Goal: Contribute content

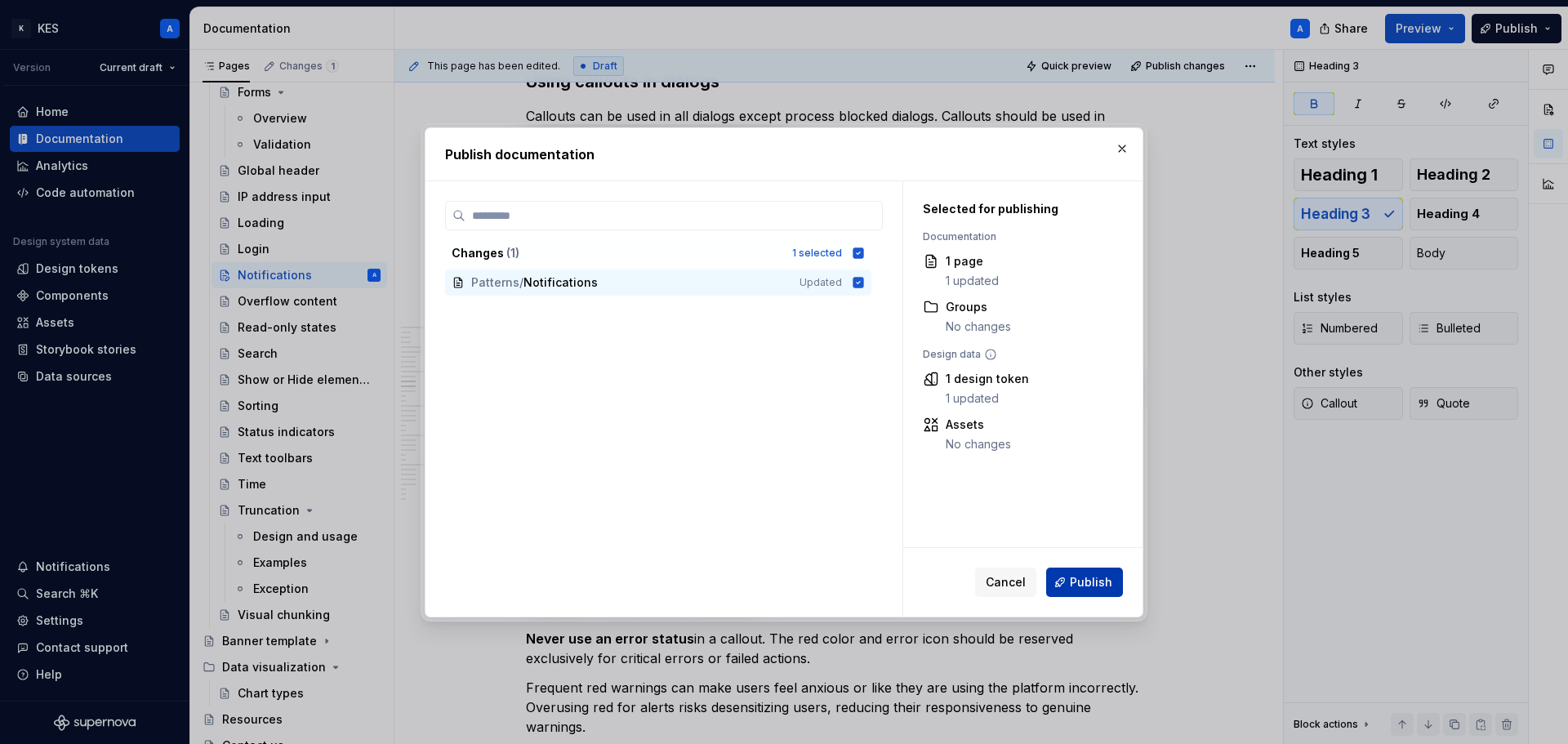
click at [1092, 577] on span "Publish" at bounding box center [1090, 581] width 42 height 16
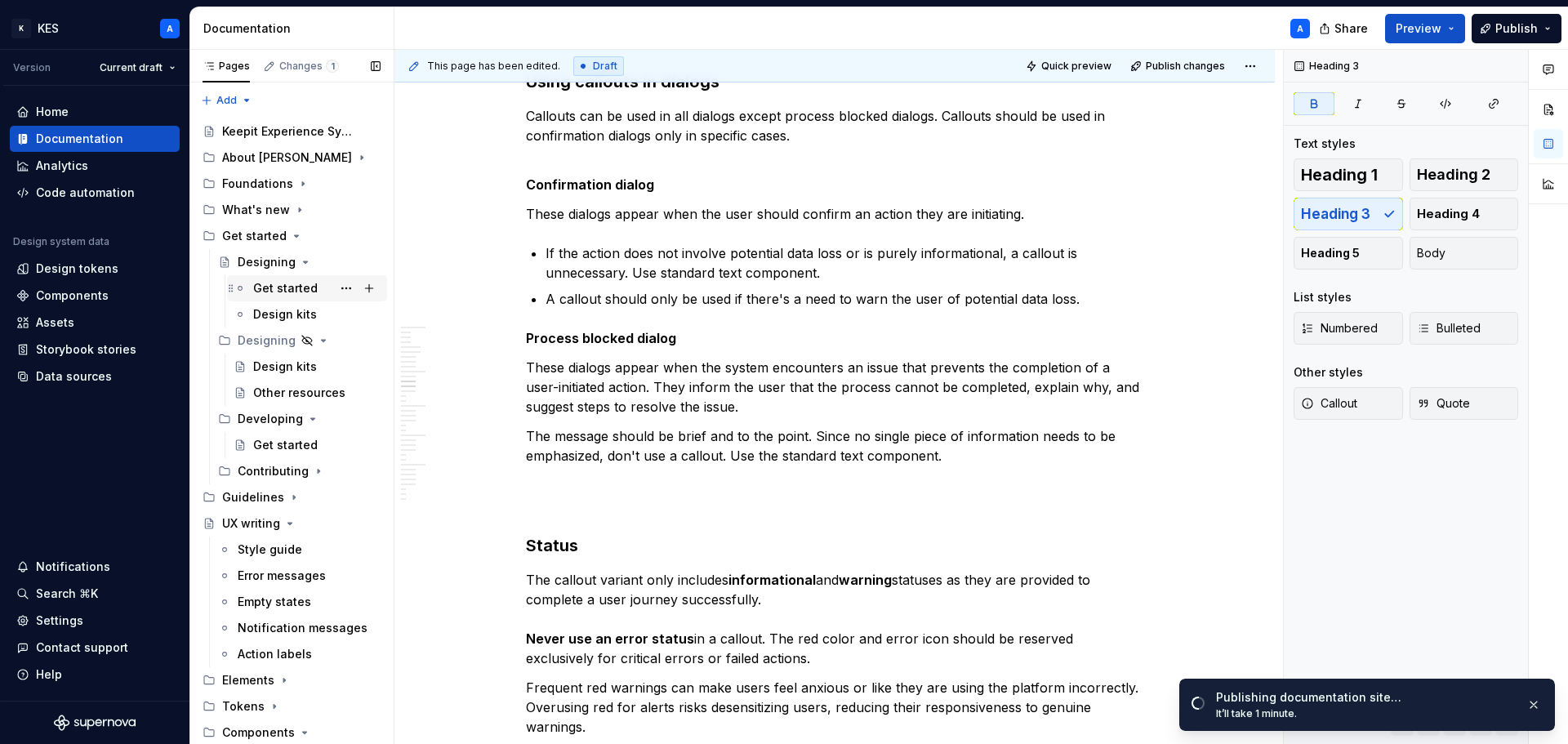
click at [291, 291] on div "Get started" at bounding box center [285, 287] width 65 height 16
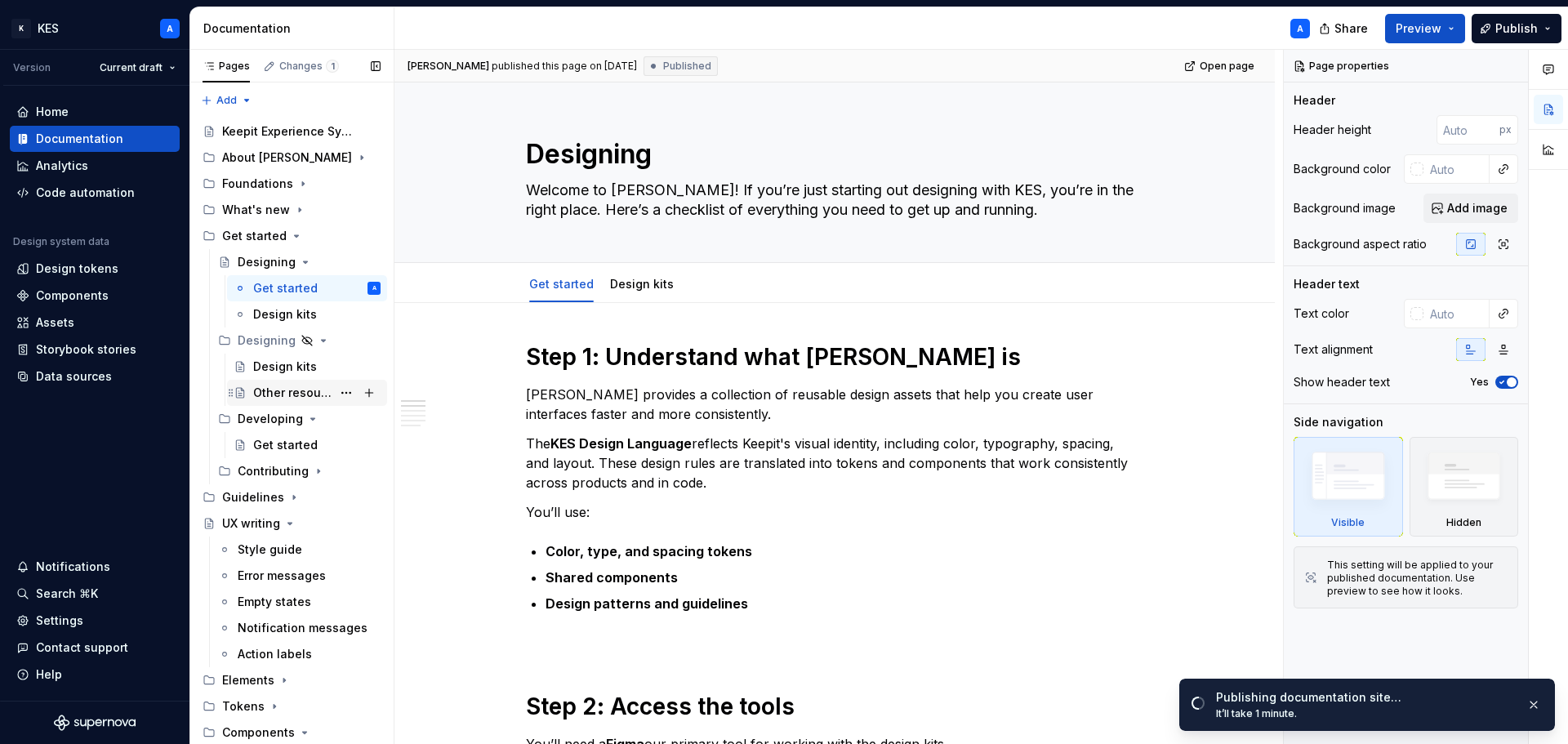
drag, startPoint x: 270, startPoint y: 385, endPoint x: 514, endPoint y: 373, distance: 244.3
click at [270, 385] on div "Other resources" at bounding box center [300, 393] width 92 height 16
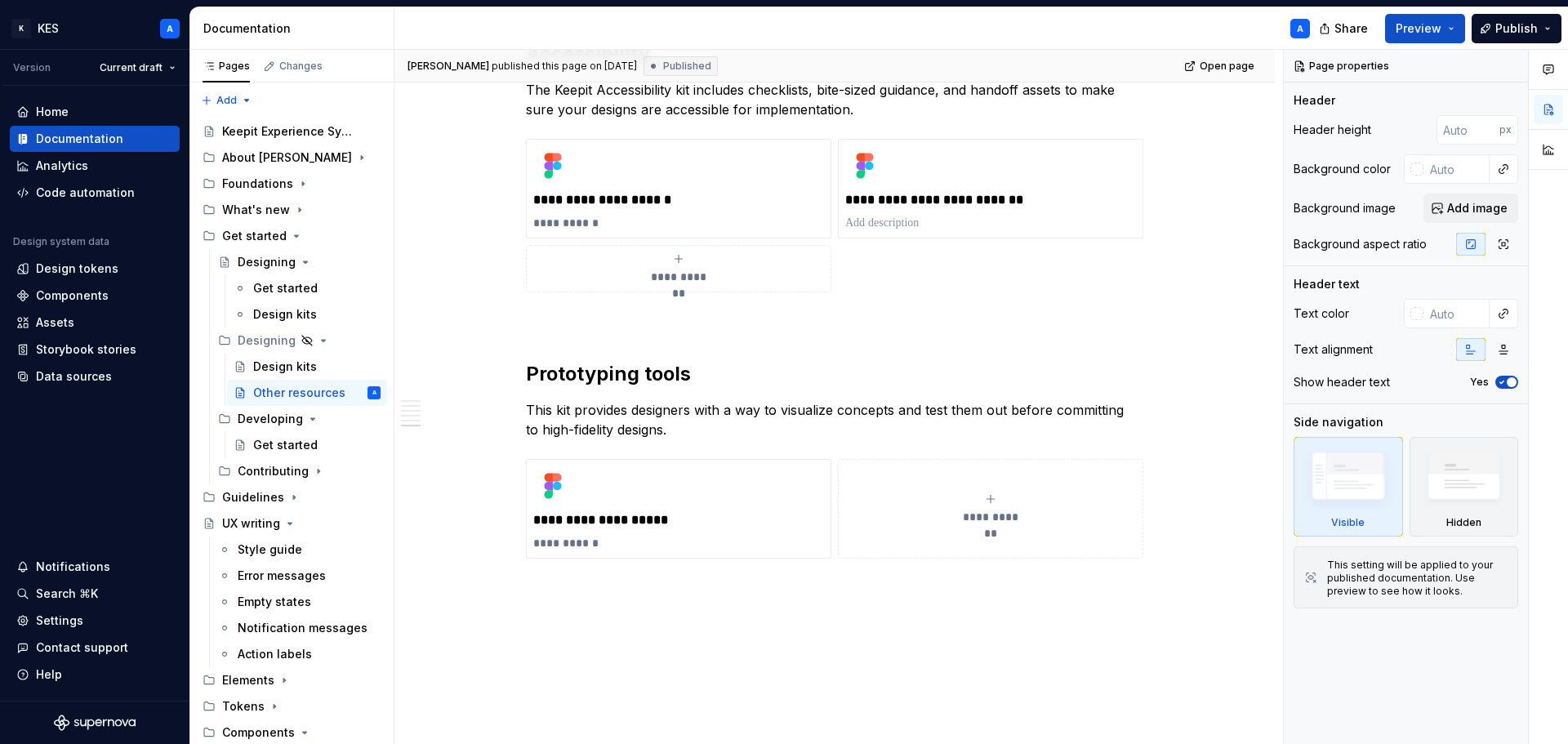
scroll to position [1301, 0]
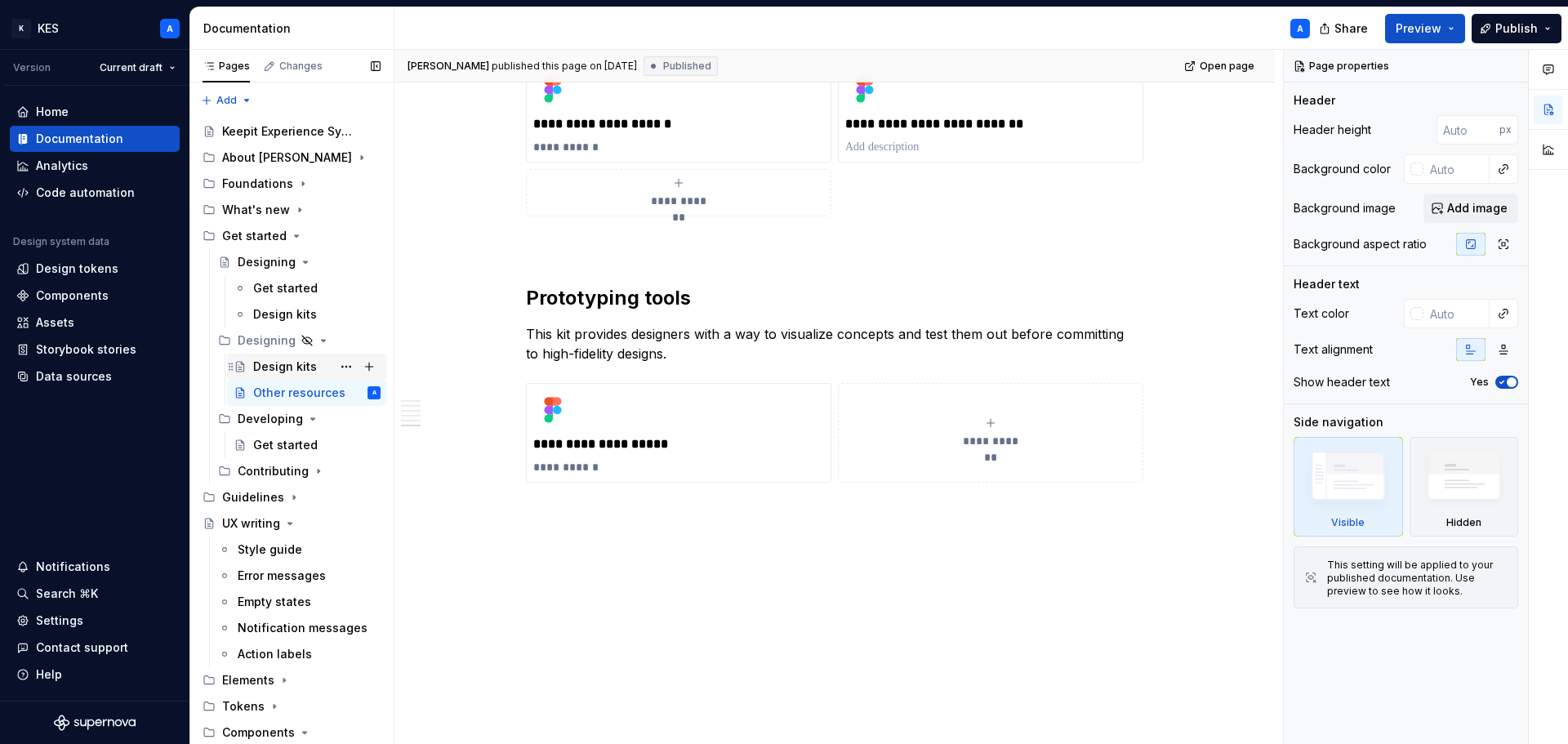
click at [282, 361] on div "Design kits" at bounding box center [285, 366] width 64 height 16
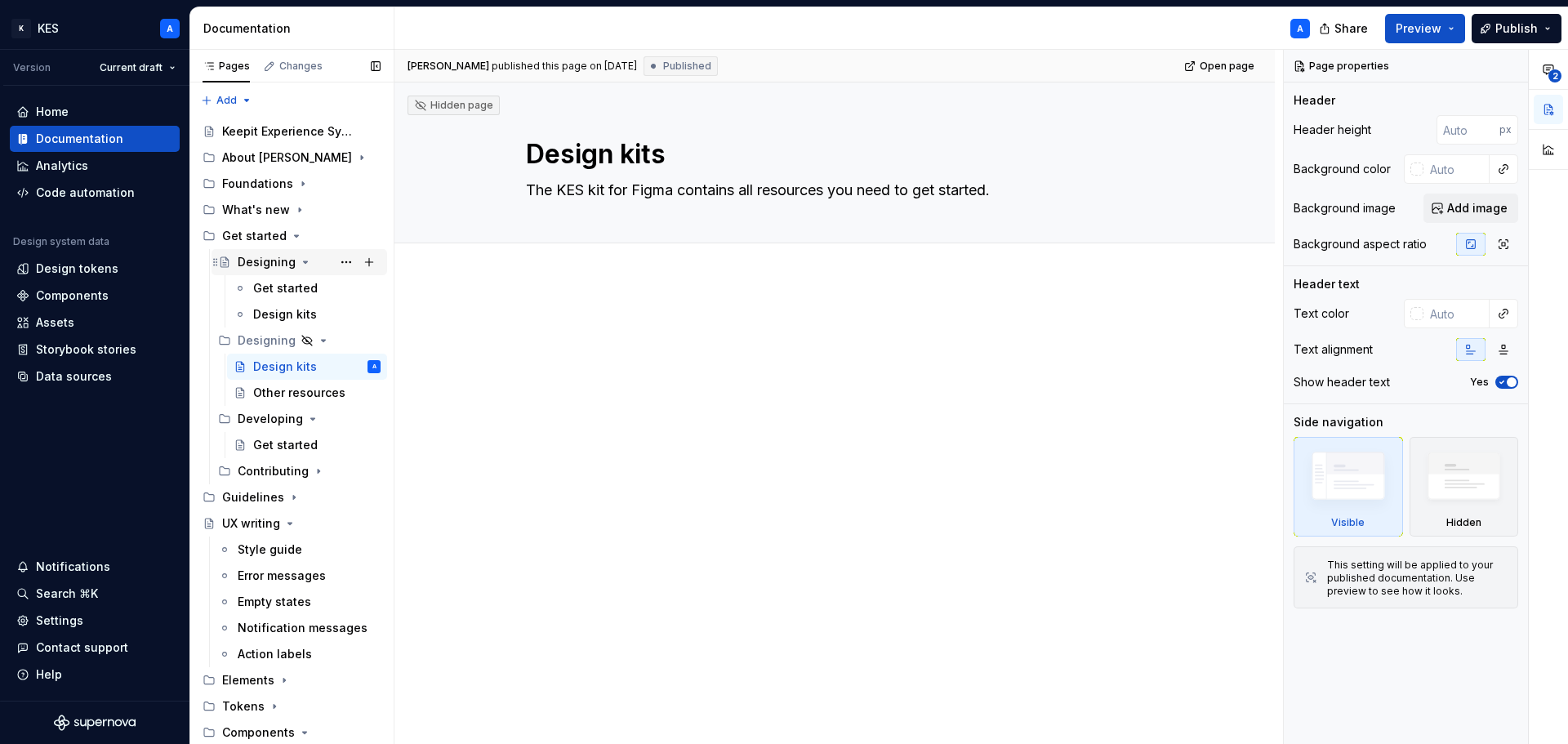
click at [272, 253] on div "Designing" at bounding box center [309, 262] width 143 height 23
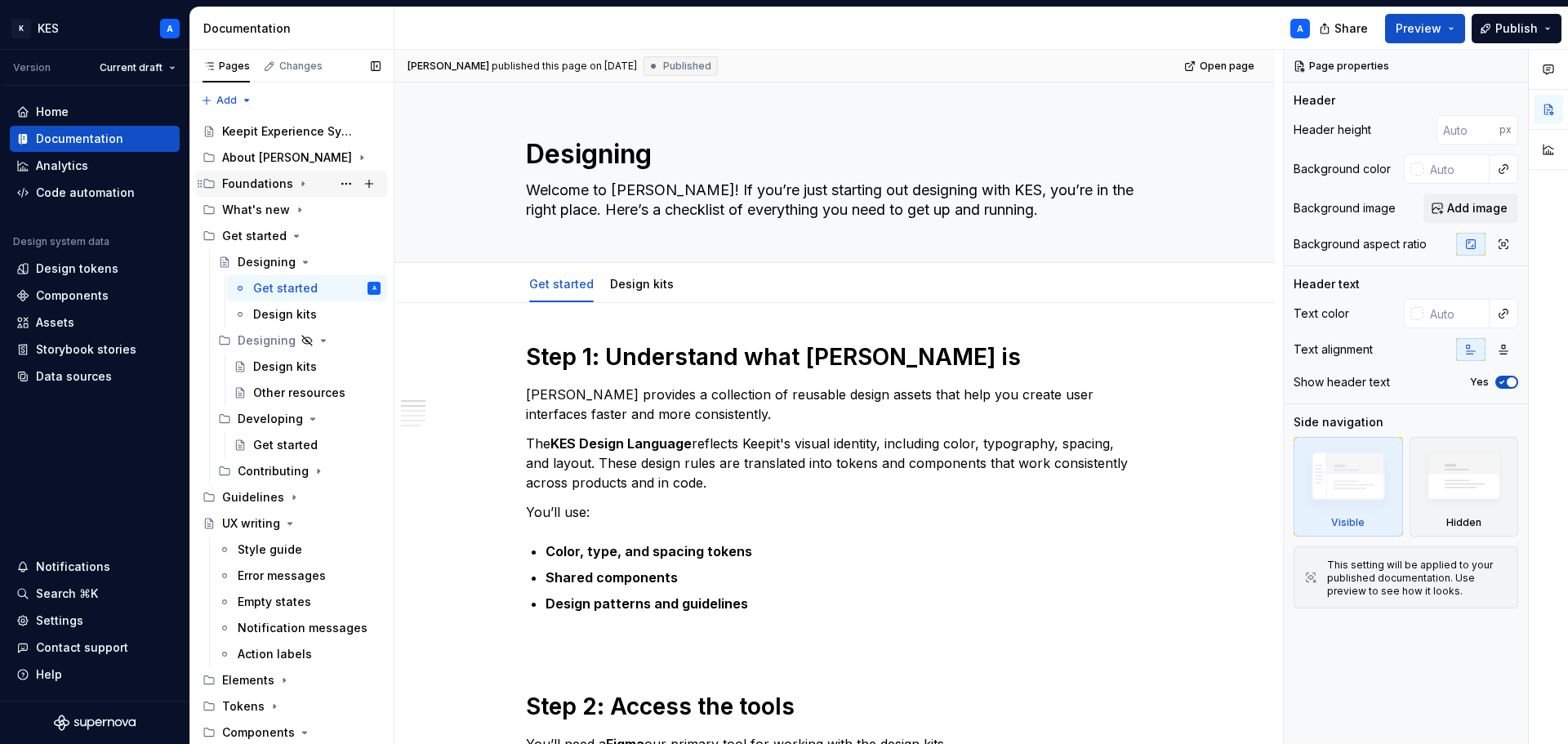
click at [297, 191] on div "Foundations" at bounding box center [301, 183] width 159 height 23
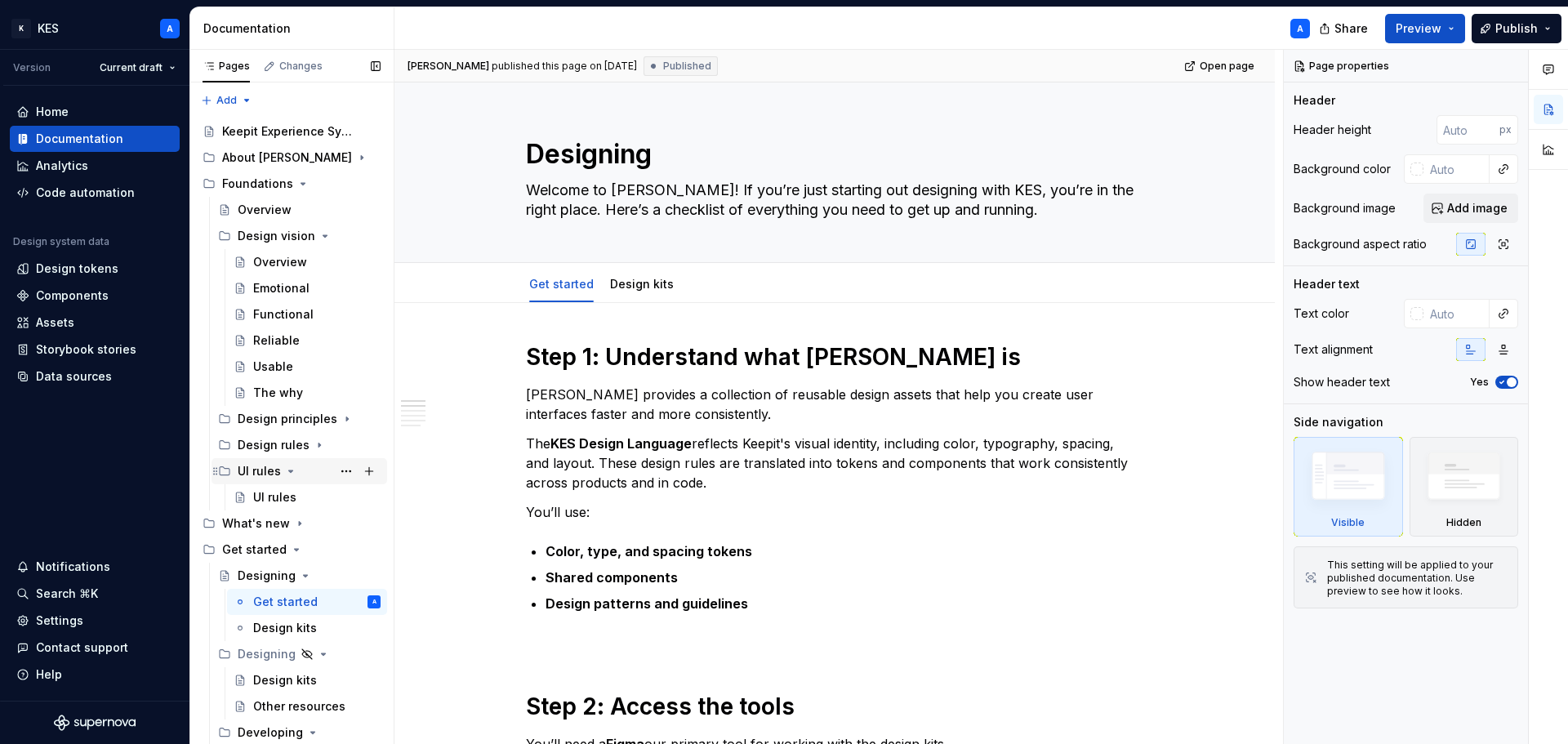
click at [262, 469] on div "UI rules" at bounding box center [259, 471] width 43 height 16
click at [260, 466] on div "UI rules" at bounding box center [259, 471] width 43 height 16
click at [263, 492] on div "UI rules" at bounding box center [275, 497] width 43 height 16
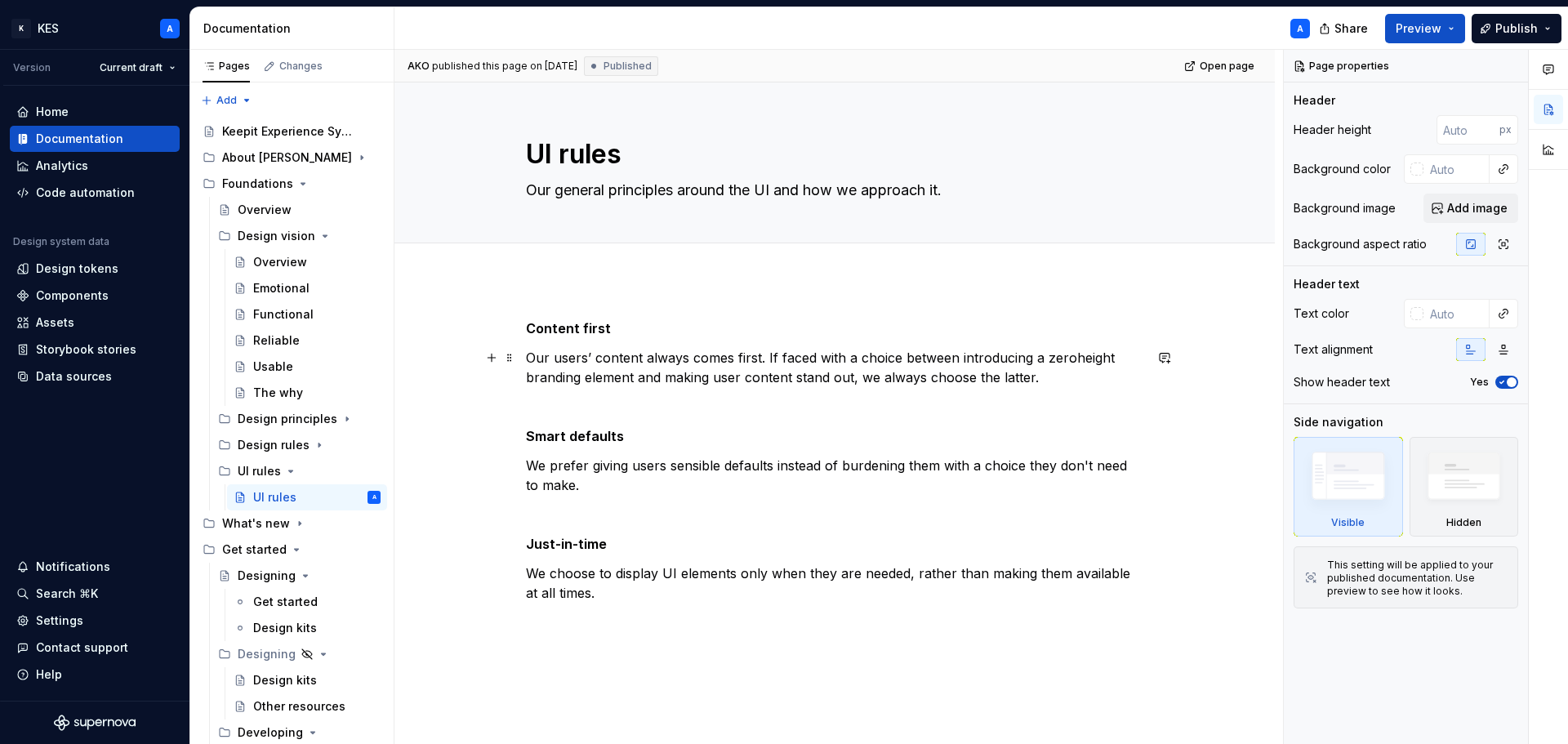
click at [1066, 354] on p "Our users’ content always comes first. If faced with a choice between introduci…" at bounding box center [834, 367] width 617 height 39
type textarea "*"
click at [1066, 354] on p "Our users’ content always comes first. If faced with a choice between introduci…" at bounding box center [834, 367] width 617 height 39
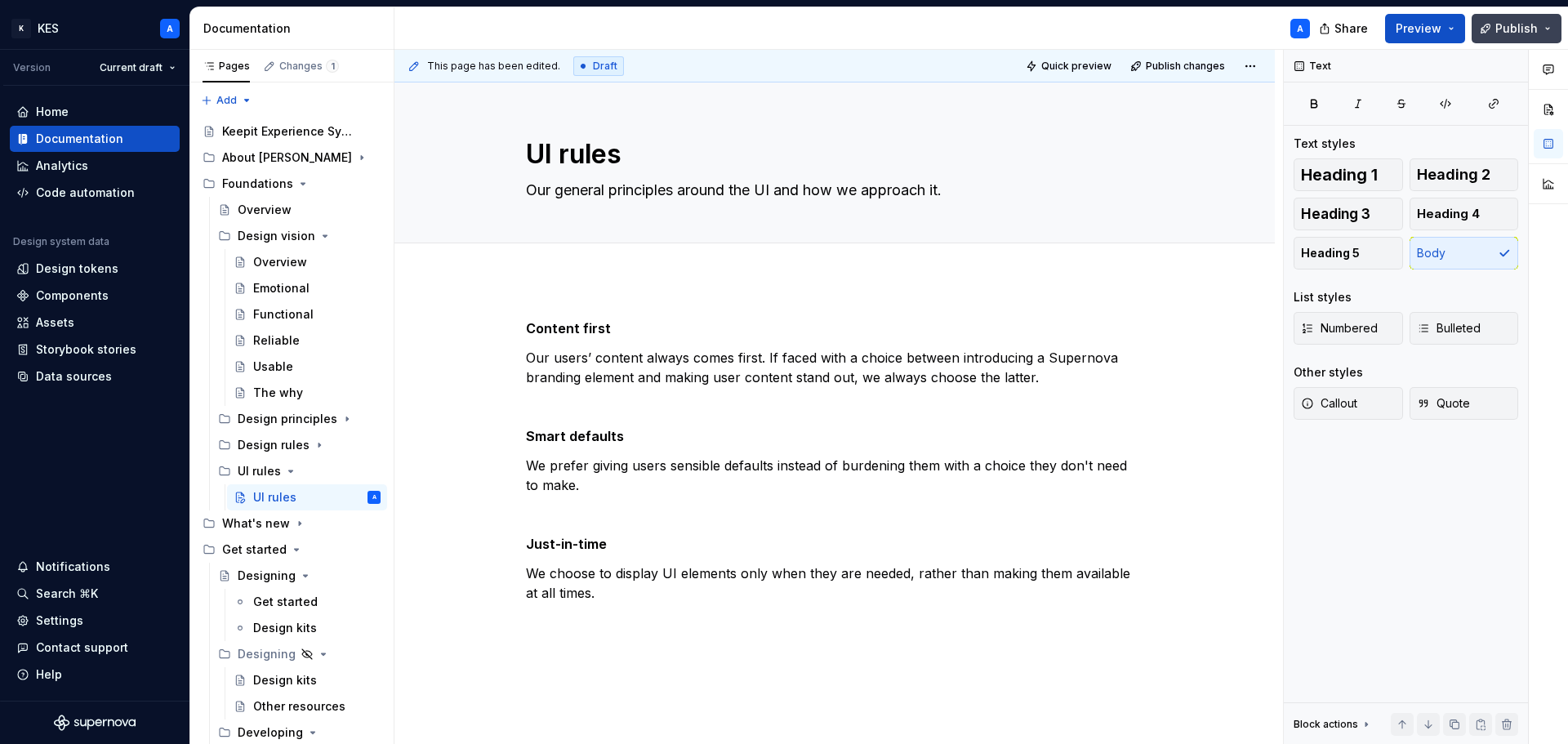
click at [1535, 23] on span "Publish" at bounding box center [1515, 28] width 42 height 16
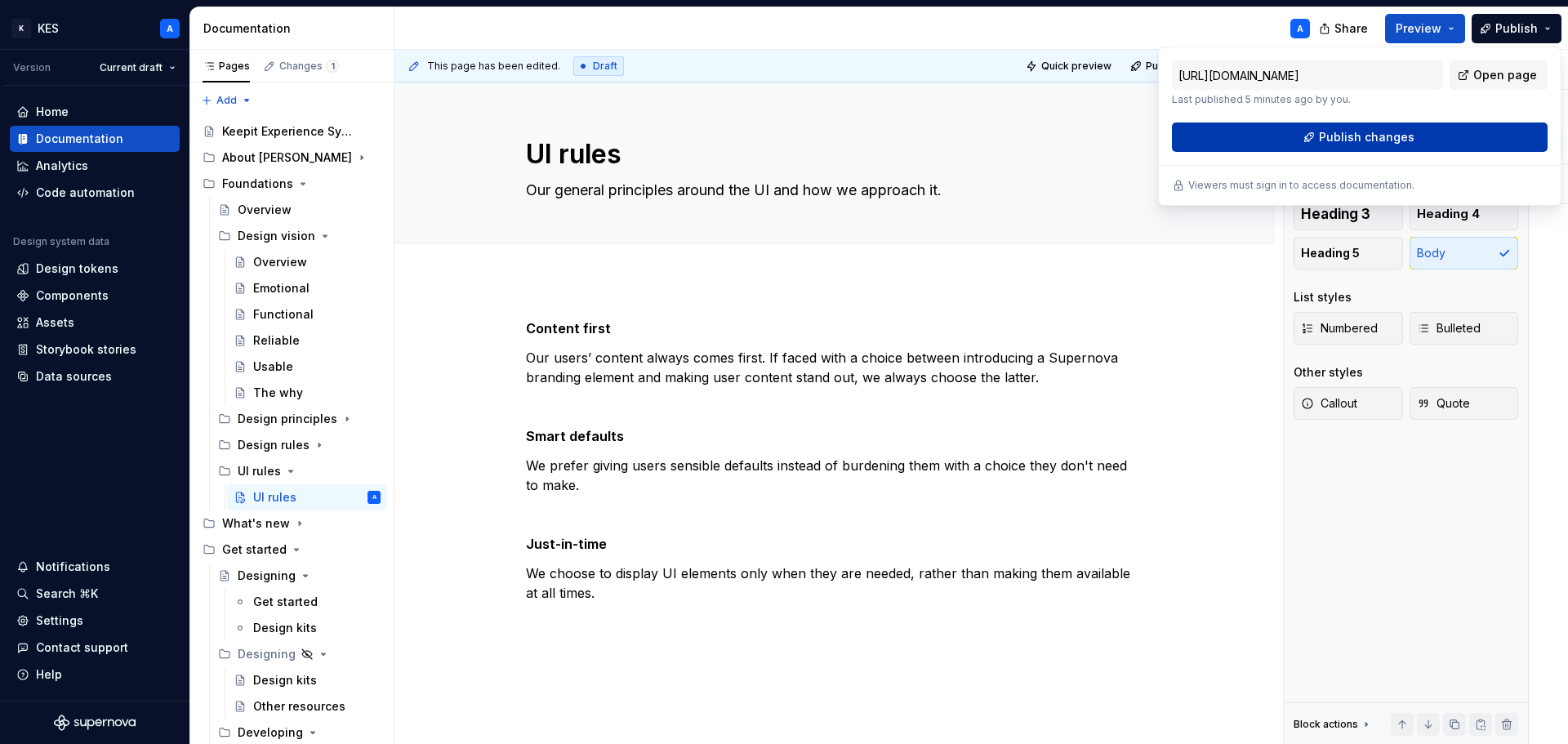
click at [1429, 133] on button "Publish changes" at bounding box center [1360, 136] width 376 height 29
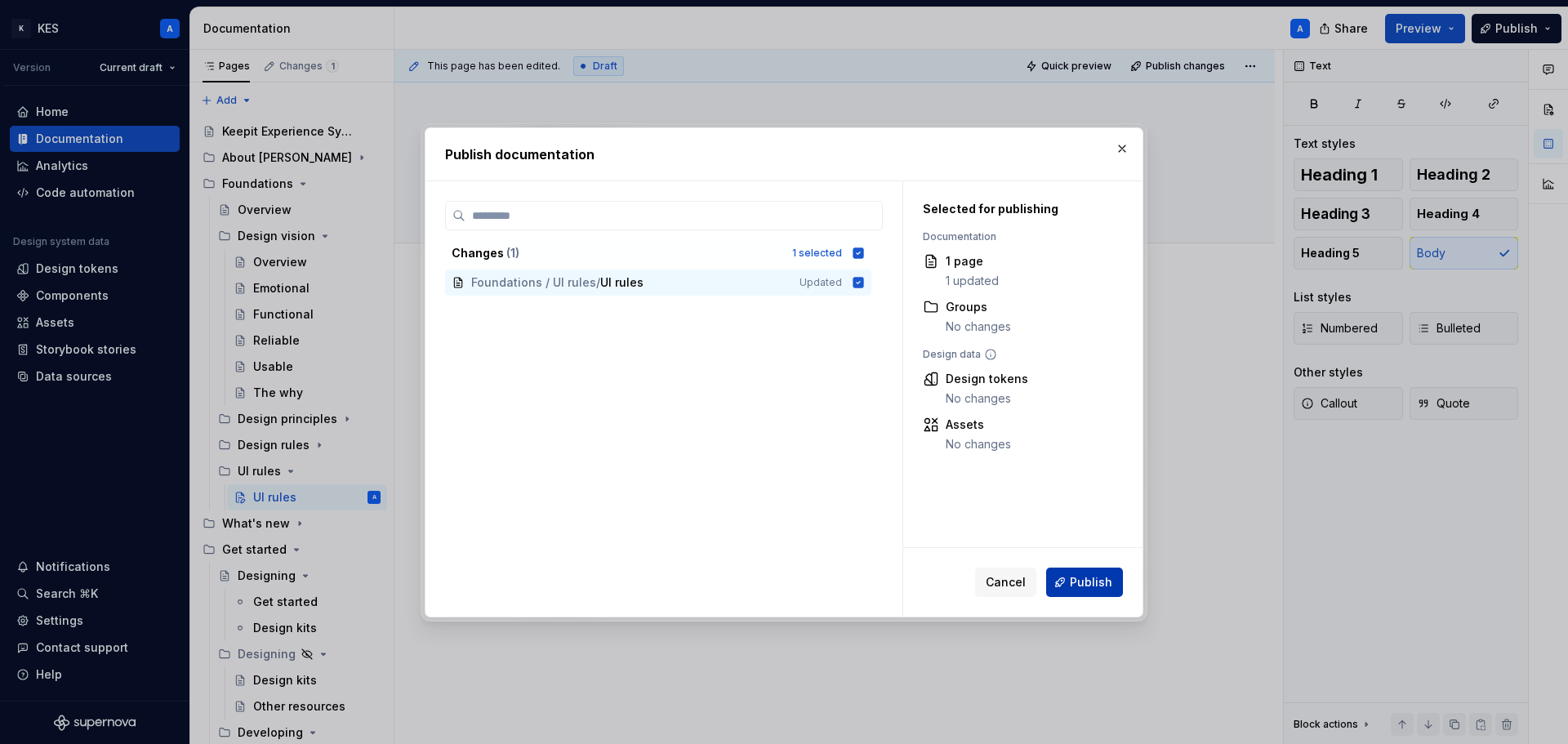
click at [1099, 570] on button "Publish" at bounding box center [1084, 581] width 77 height 29
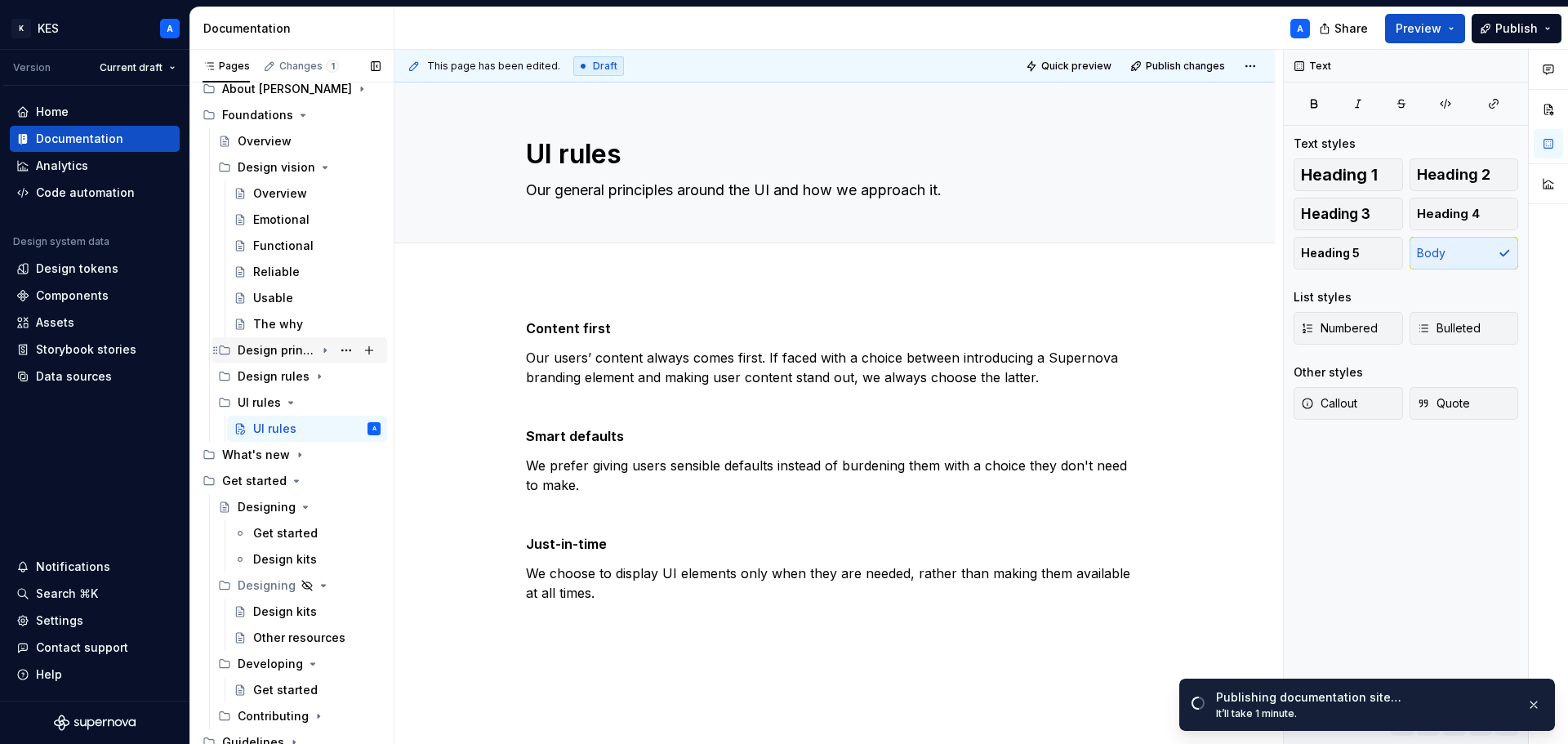
scroll to position [163, 0]
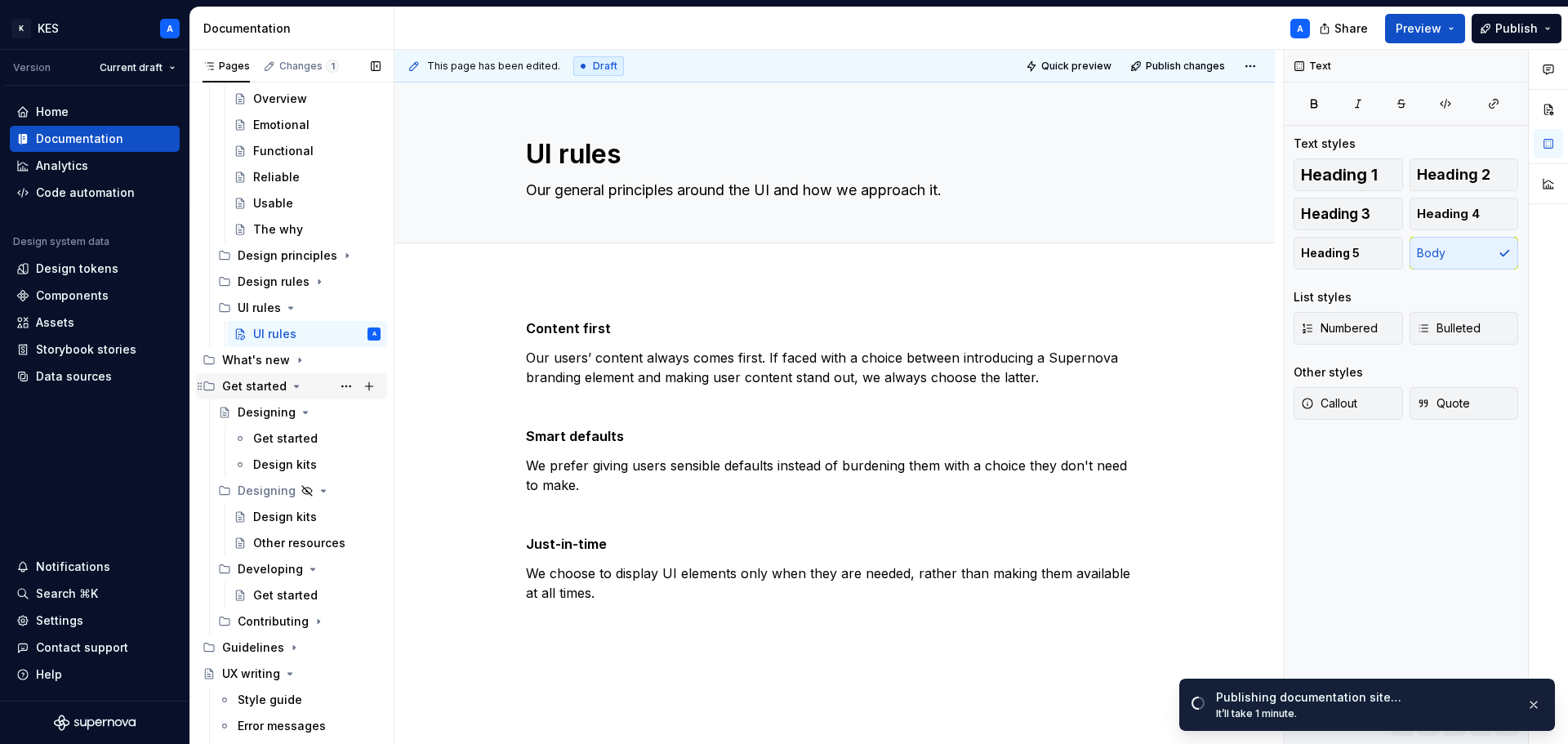
click at [263, 382] on div "Get started" at bounding box center [254, 386] width 65 height 16
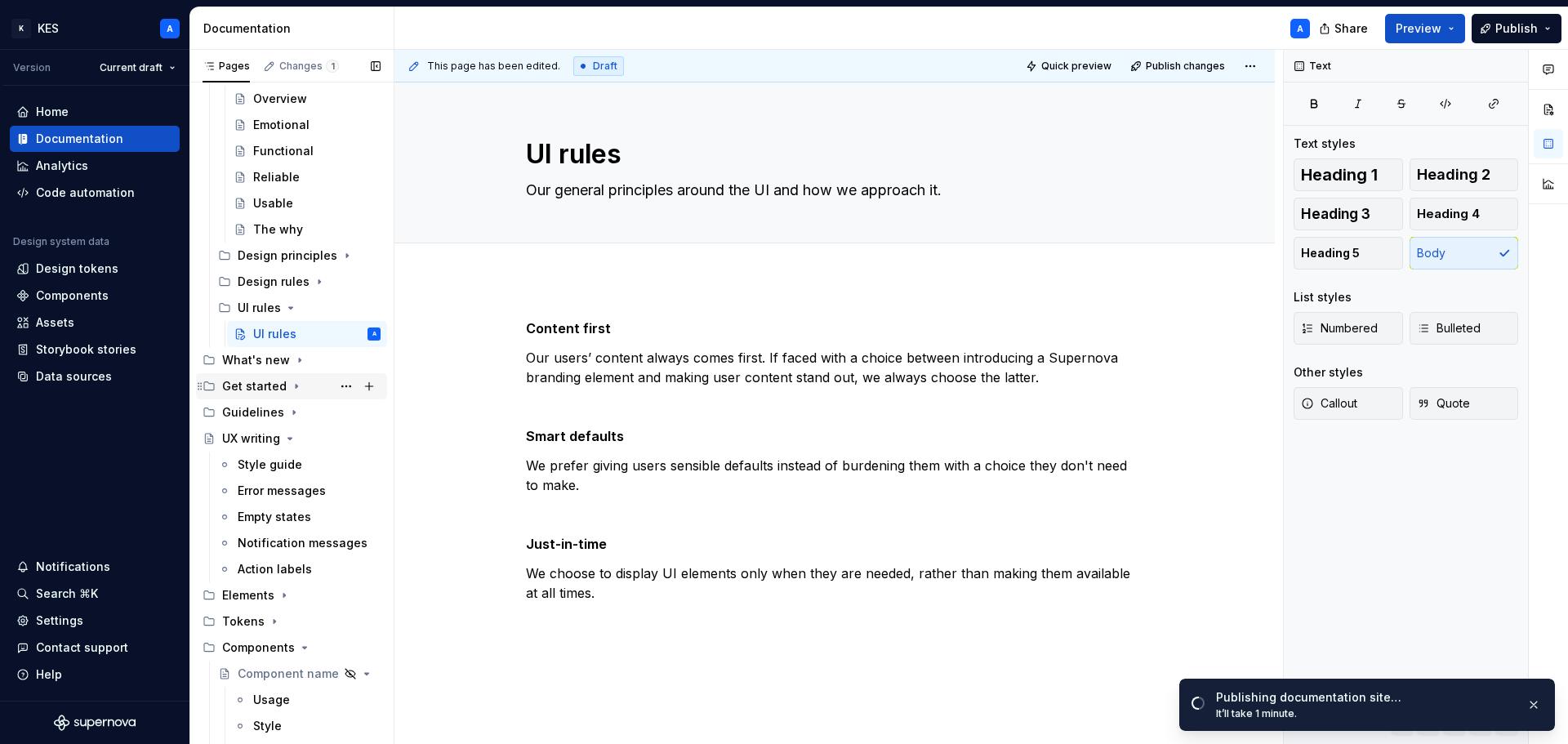
click at [263, 382] on div "Get started" at bounding box center [254, 386] width 65 height 16
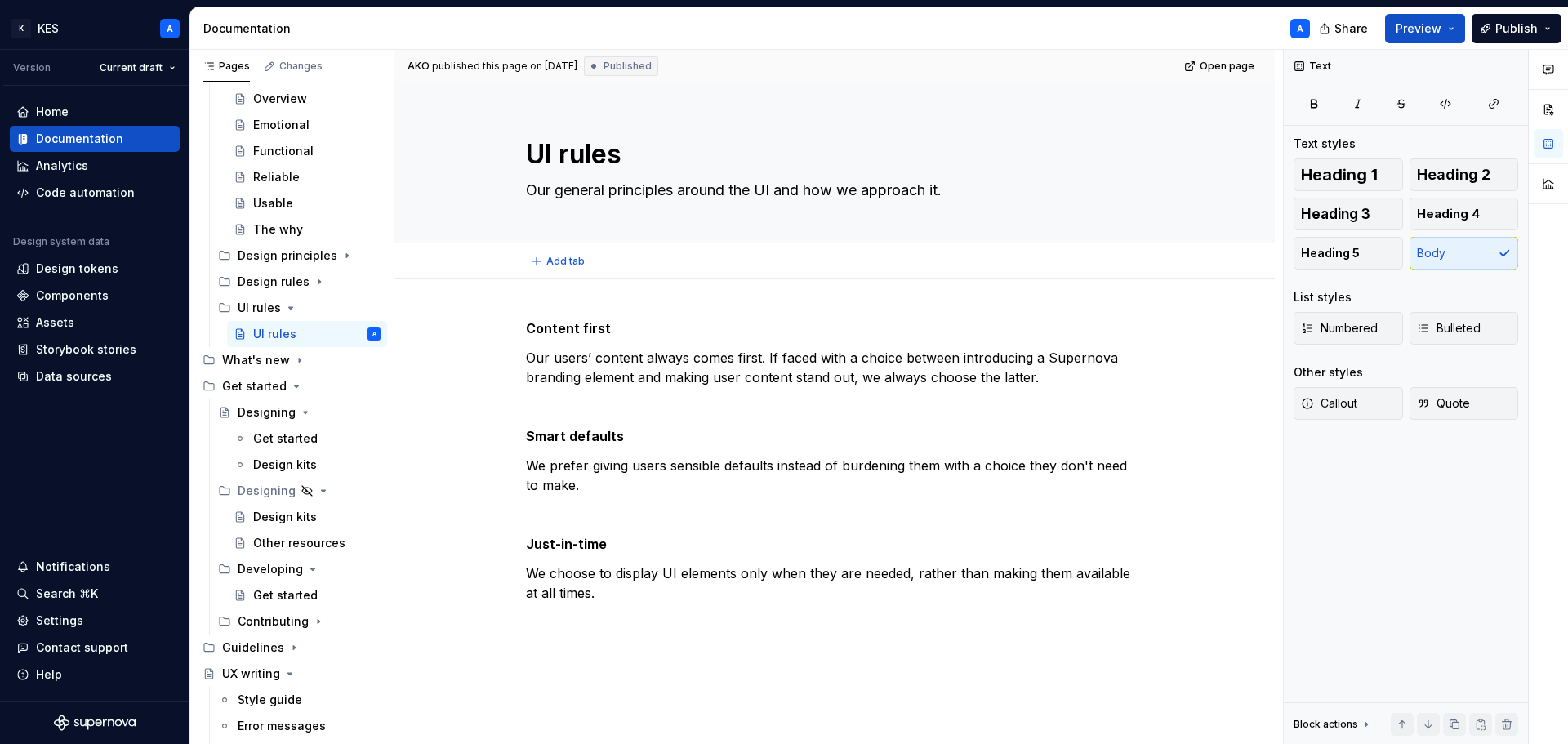
type textarea "*"
